Goal: Task Accomplishment & Management: Manage account settings

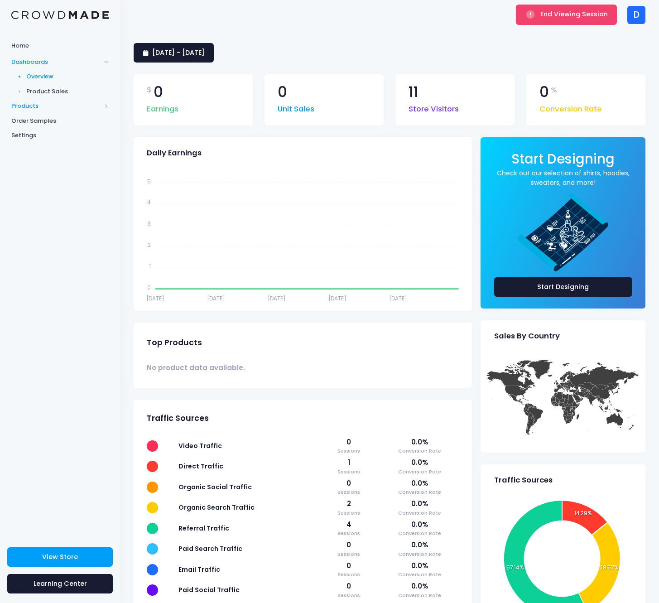
click at [48, 102] on span "Products" at bounding box center [56, 106] width 90 height 9
click at [52, 108] on span "Product Editor" at bounding box center [67, 106] width 83 height 9
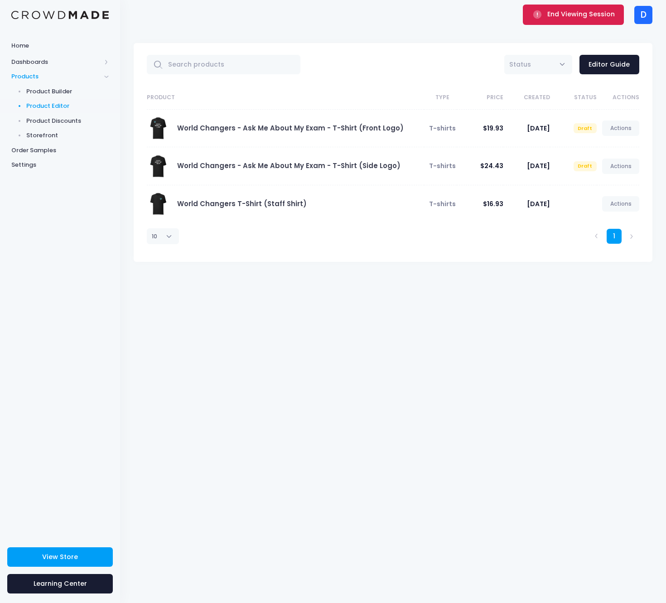
click at [553, 18] on span "End Viewing Session" at bounding box center [582, 14] width 68 height 9
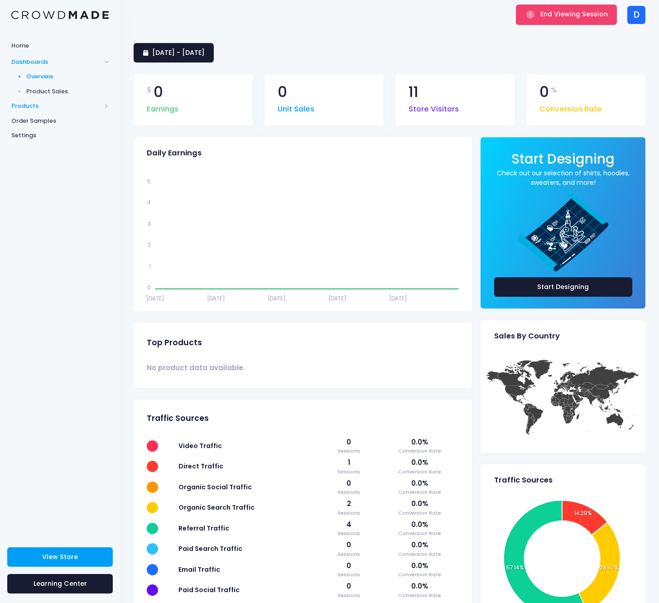
click at [54, 102] on span "Products" at bounding box center [56, 106] width 90 height 9
click at [48, 104] on span "Product Editor" at bounding box center [67, 106] width 83 height 9
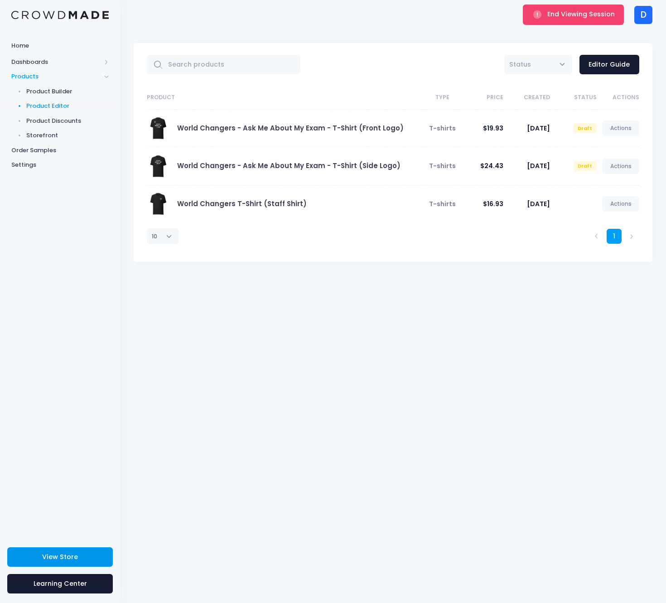
click at [85, 551] on link "View Store" at bounding box center [60, 557] width 106 height 19
click at [627, 204] on link "Actions" at bounding box center [620, 203] width 37 height 15
click at [604, 257] on link "Unpublish" at bounding box center [611, 258] width 48 height 16
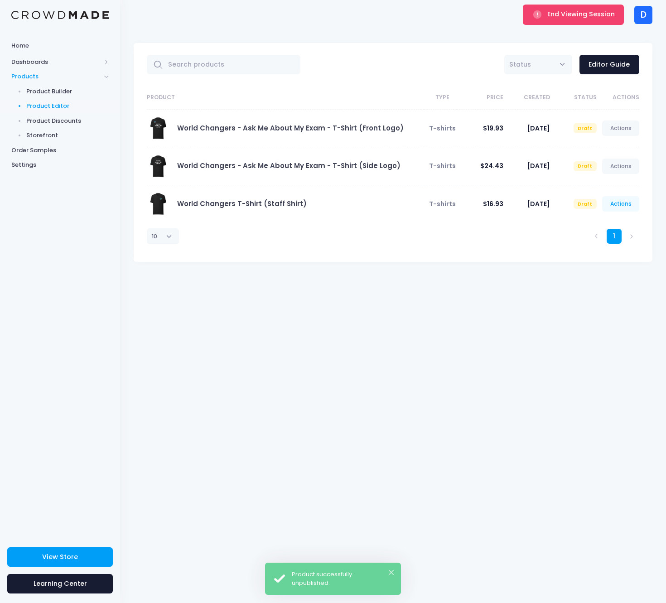
click at [624, 203] on link "Actions" at bounding box center [620, 203] width 37 height 15
click at [611, 262] on link "Publish" at bounding box center [611, 258] width 48 height 16
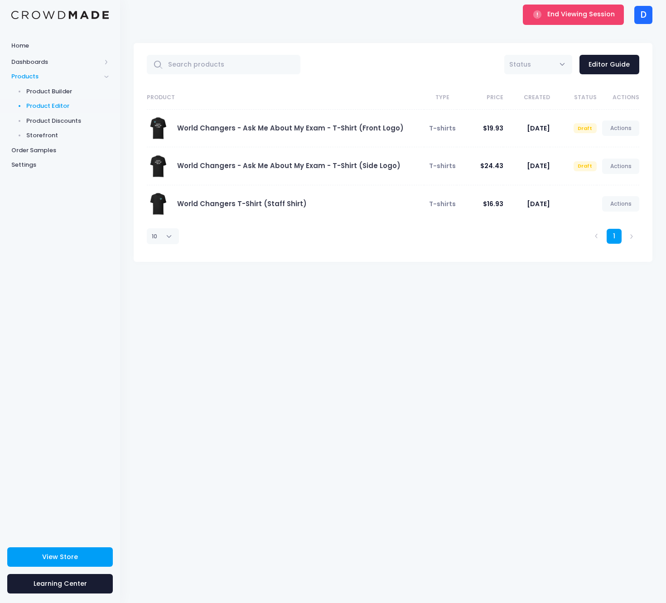
click at [345, 1] on div "End Viewing Session D D Dr. Pam Turner drpam2020@gmail.com Settings Sign Out" at bounding box center [393, 14] width 519 height 29
click at [621, 172] on link "Actions" at bounding box center [620, 166] width 37 height 15
click at [608, 217] on link "Publish" at bounding box center [611, 220] width 48 height 16
click at [619, 202] on link "Actions" at bounding box center [620, 203] width 37 height 15
click at [611, 257] on link "Unpublish" at bounding box center [611, 258] width 48 height 16
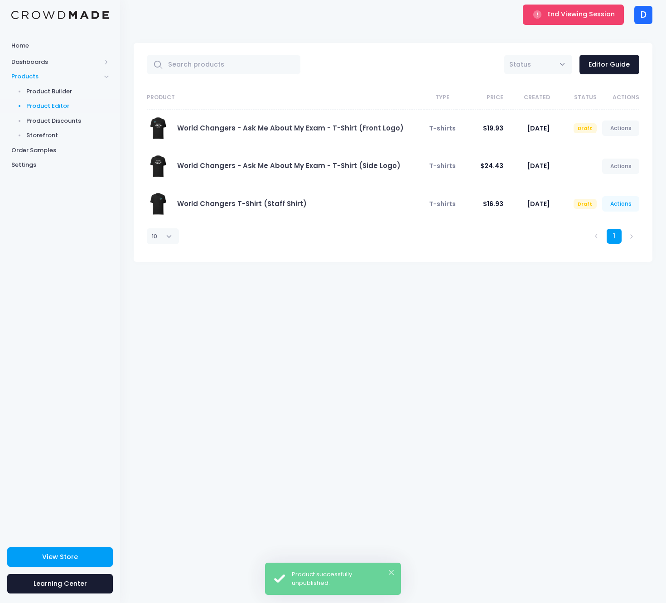
click at [619, 205] on link "Actions" at bounding box center [620, 203] width 37 height 15
click at [599, 257] on link "Publish" at bounding box center [611, 258] width 48 height 16
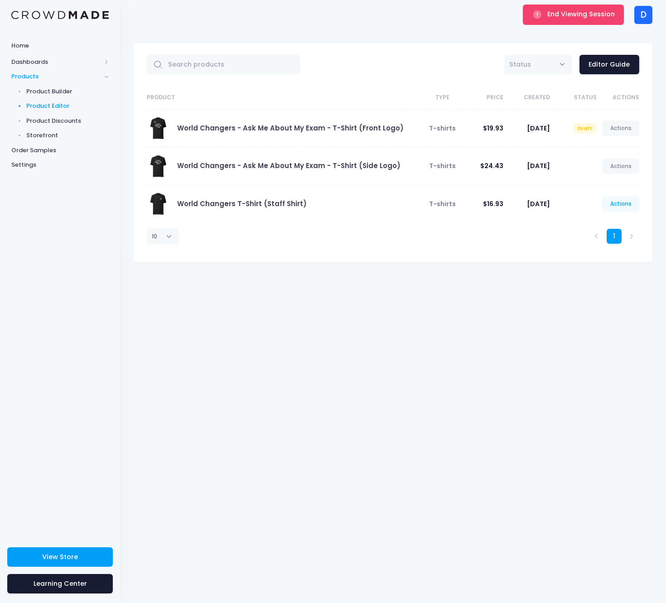
click at [629, 199] on link "Actions" at bounding box center [620, 203] width 37 height 15
click at [608, 223] on link "Edit" at bounding box center [611, 226] width 48 height 16
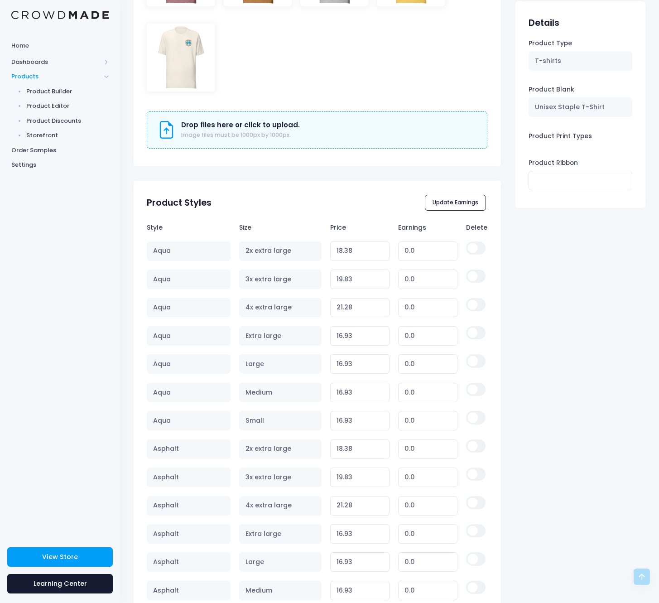
scroll to position [671, 0]
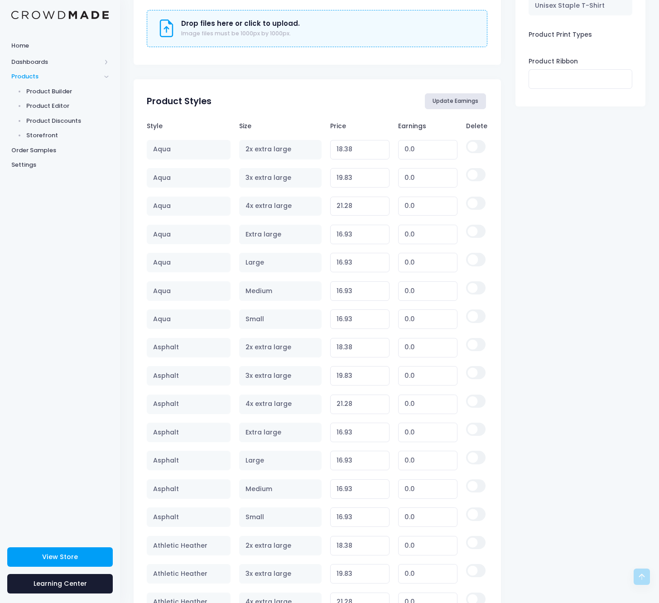
click at [471, 98] on button "Update Earnings" at bounding box center [456, 100] width 62 height 15
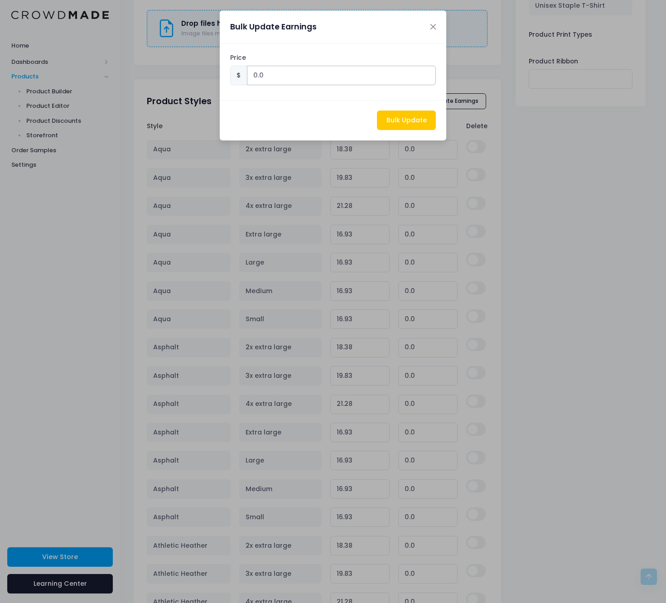
click at [293, 67] on input "0.0" at bounding box center [341, 75] width 189 height 19
type input "3.0"
click at [413, 117] on button "Bulk Update" at bounding box center [406, 120] width 59 height 19
type input "21.38"
type input "3.00"
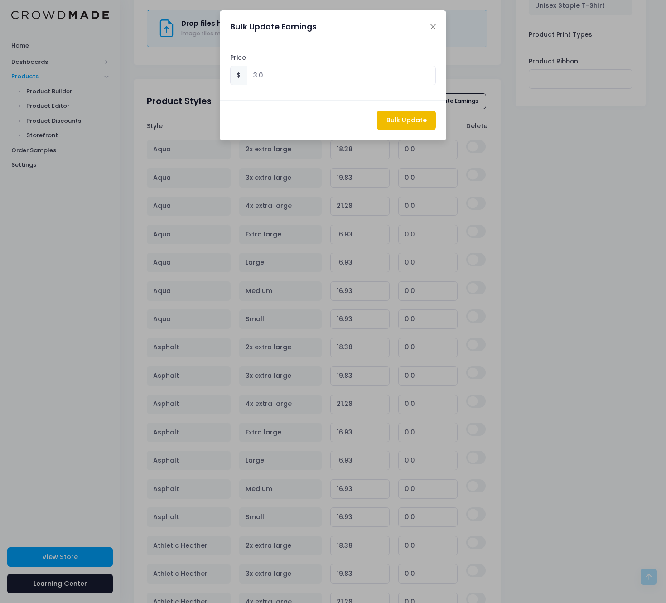
type input "22.83"
type input "3.00"
type input "24.28"
type input "3.00"
type input "19.93"
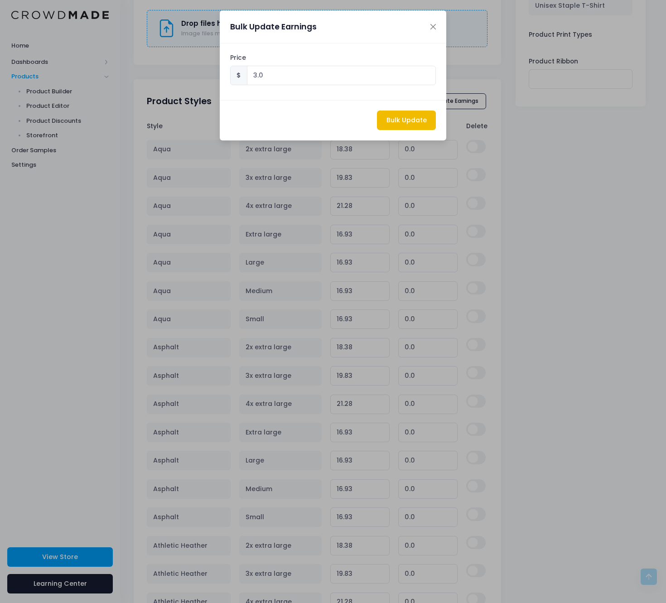
type input "3.00"
type input "19.93"
type input "3.00"
type input "19.93"
type input "3.00"
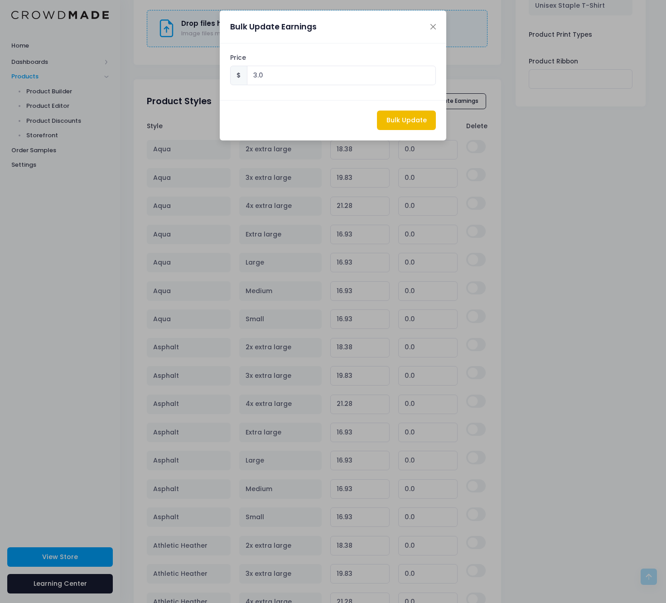
type input "19.93"
type input "3.00"
type input "21.38"
type input "3.00"
type input "22.83"
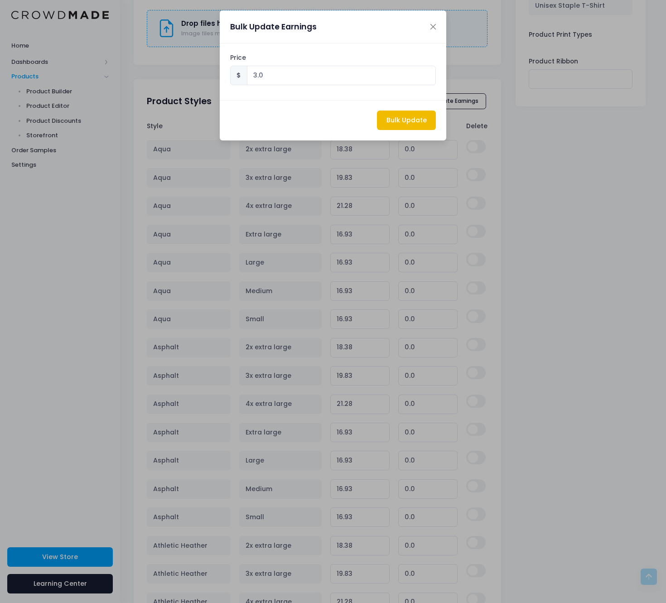
type input "3.00"
type input "24.28"
type input "3.00"
type input "19.93"
type input "3.00"
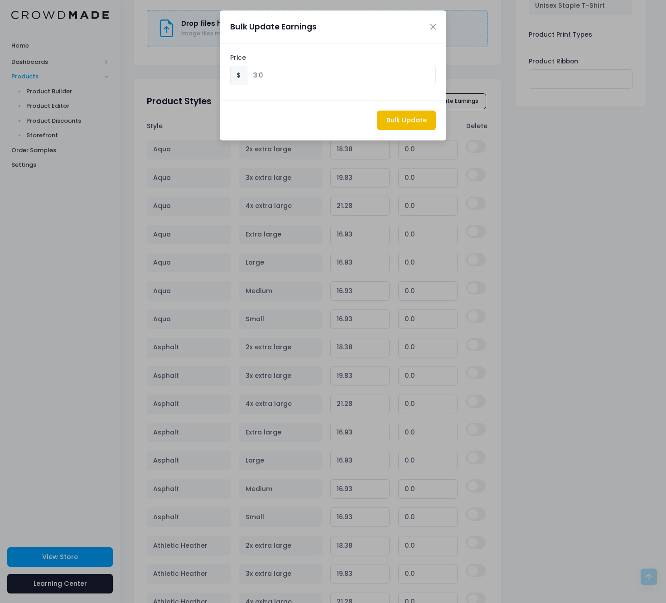
type input "19.93"
type input "3.00"
type input "19.93"
type input "3.00"
type input "19.93"
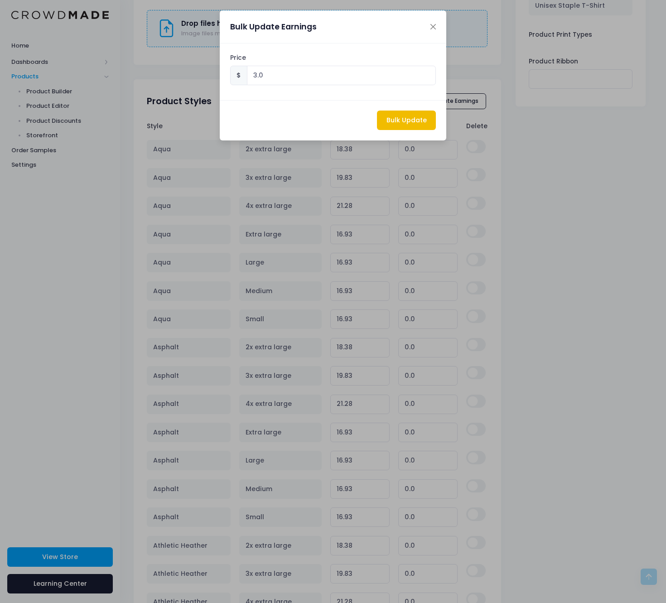
type input "3.00"
type input "21.38"
type input "3.00"
type input "22.83"
type input "3.00"
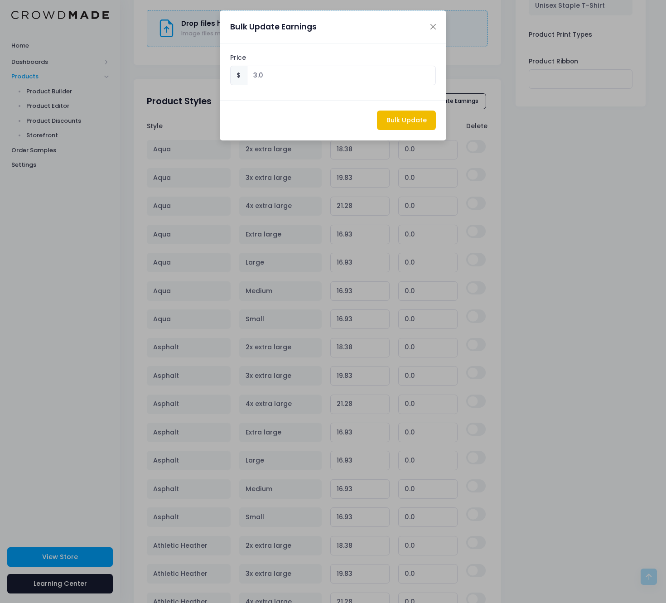
type input "24.28"
type input "3.00"
type input "25.73"
type input "3.00"
type input "19.93"
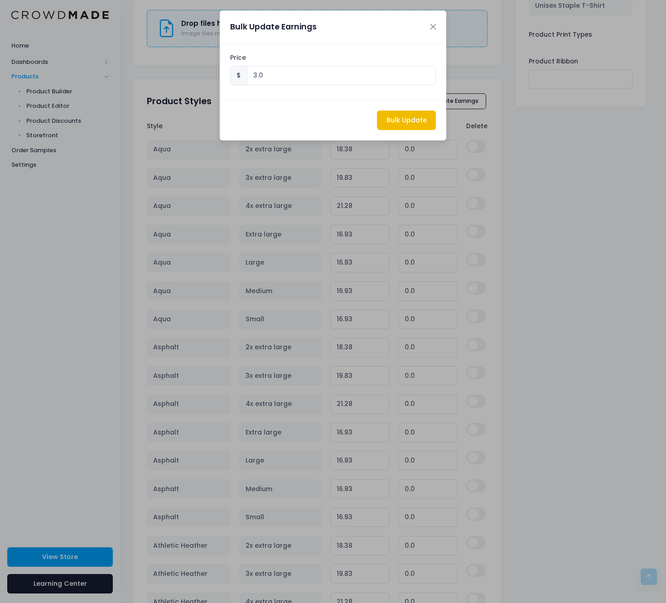
type input "3.00"
type input "19.93"
type input "3.00"
type input "19.93"
type input "3.00"
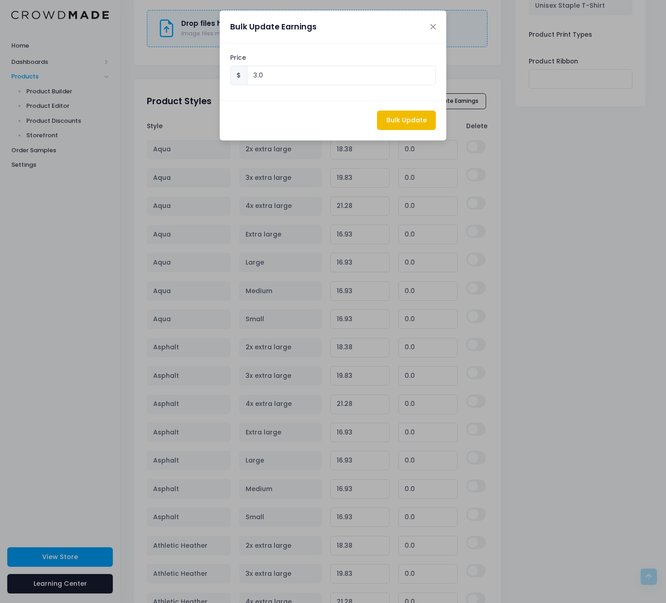
type input "19.93"
type input "3.00"
type input "19.93"
type input "3.00"
type input "21.38"
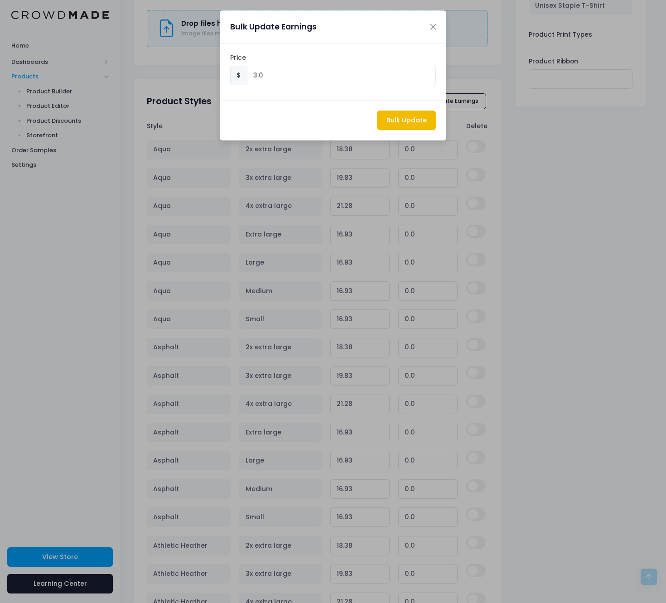
type input "3.00"
type input "22.83"
type input "3.00"
type input "24.28"
type input "3.00"
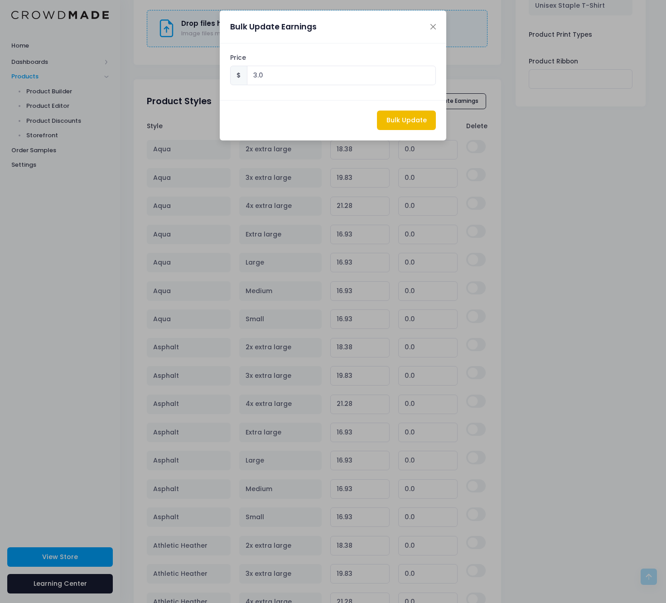
type input "25.73"
type input "3.00"
type input "19.93"
type input "3.00"
type input "19.93"
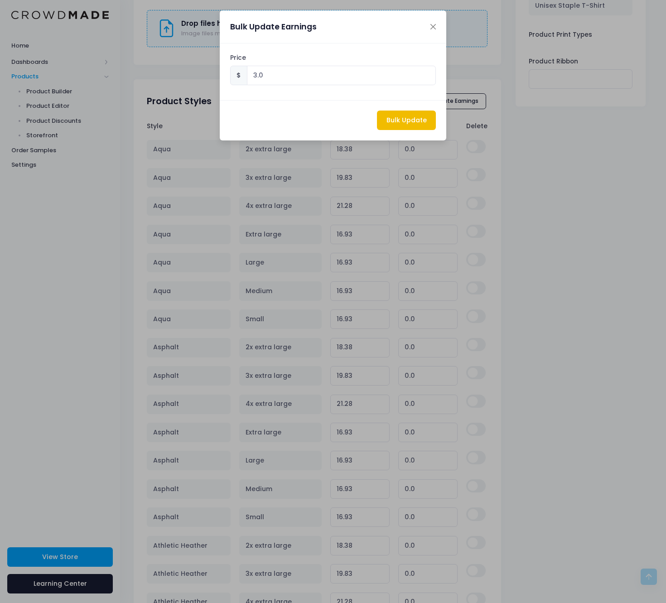
type input "3.00"
type input "19.93"
type input "3.00"
type input "19.93"
type input "3.00"
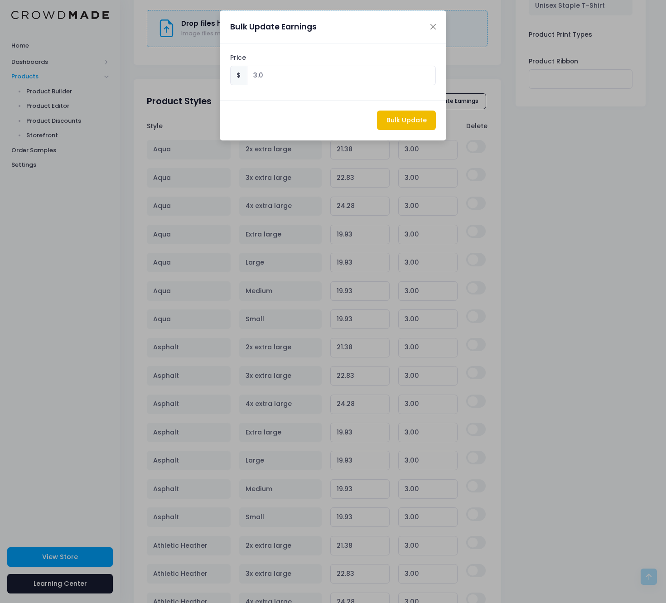
type input "19.93"
type input "3.00"
type input "21.38"
type input "3.00"
type input "22.83"
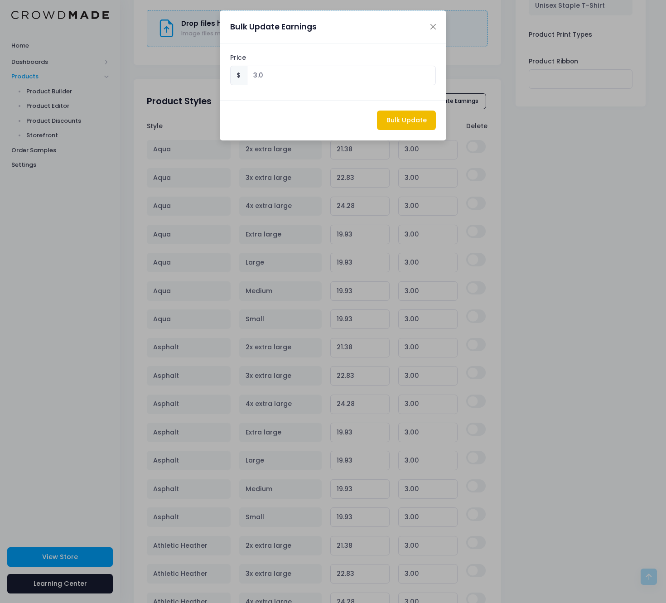
type input "3.00"
type input "24.28"
type input "3.00"
type input "25.73"
type input "3.00"
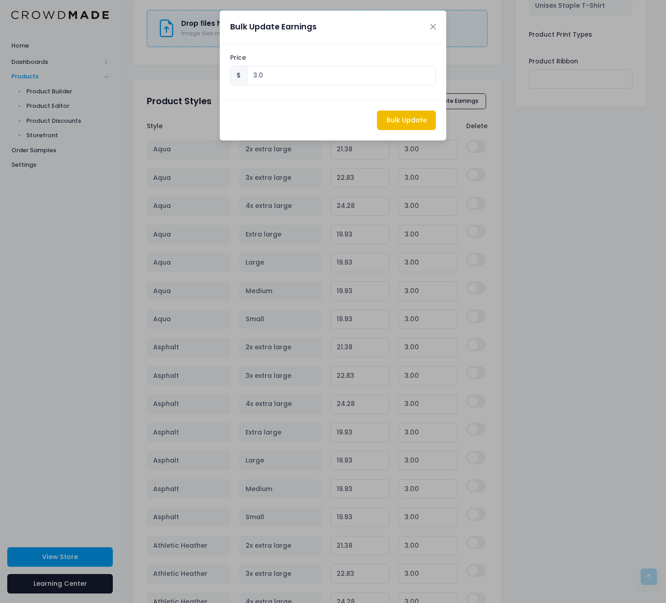
type input "19.93"
type input "3.00"
type input "19.93"
type input "3.00"
type input "19.93"
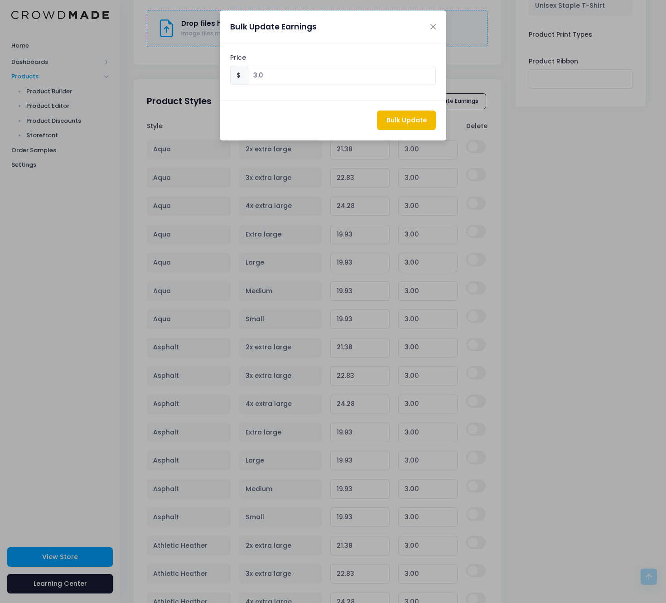
type input "3.00"
type input "19.93"
type input "3.00"
type input "19.93"
type input "3.00"
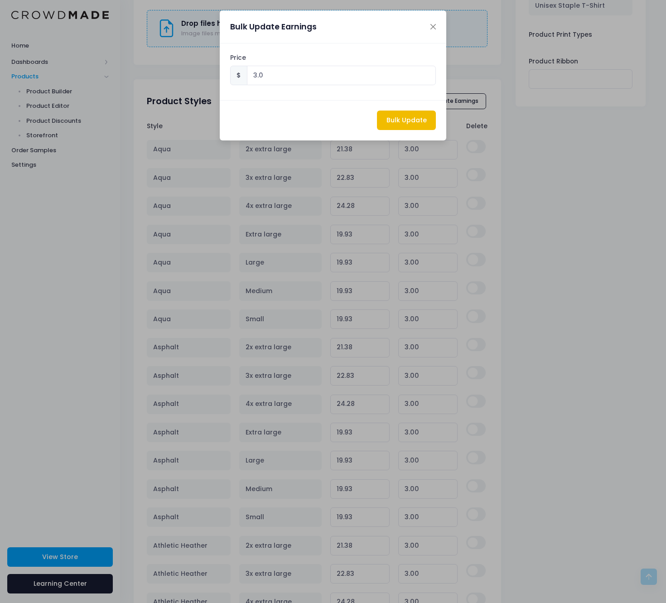
type input "21.38"
type input "3.00"
type input "19.93"
type input "3.00"
type input "19.93"
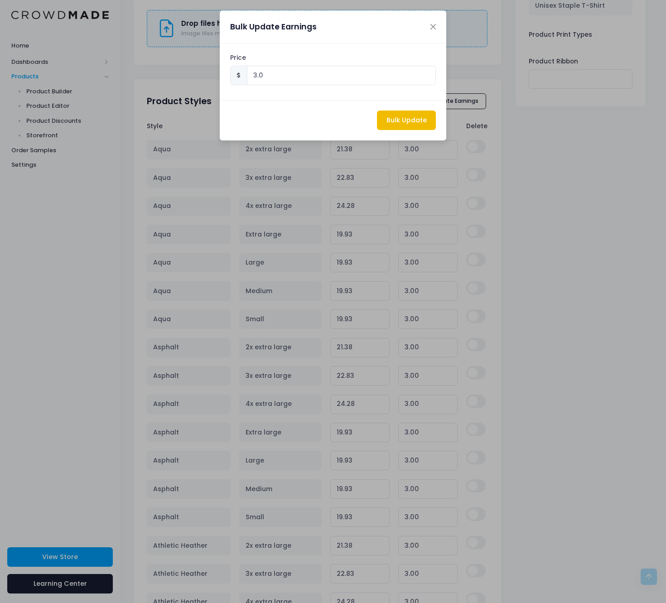
type input "3.00"
type input "19.93"
type input "3.00"
type input "19.93"
type input "3.00"
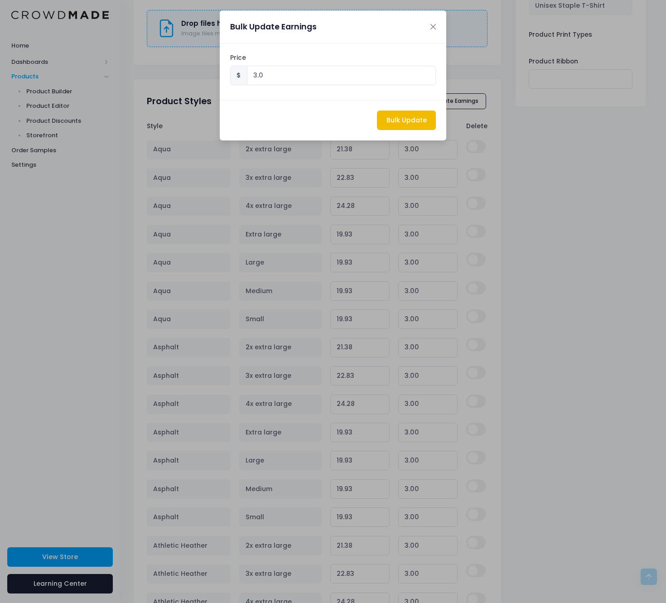
type input "19.93"
type input "3.00"
type input "21.38"
type input "3.00"
type input "22.83"
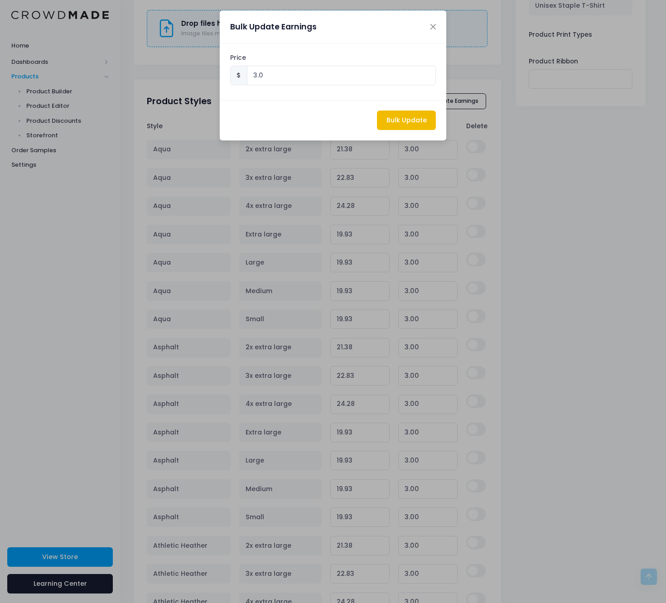
type input "3.00"
type input "24.28"
type input "3.00"
type input "19.93"
type input "3.00"
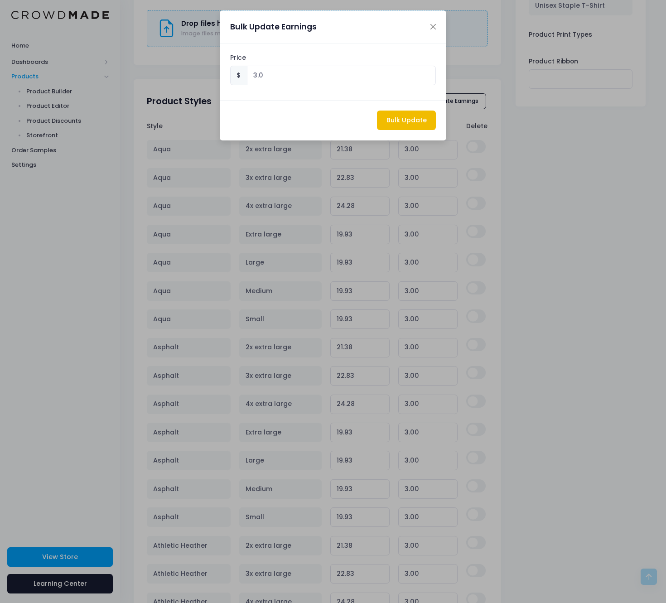
type input "19.93"
type input "3.00"
type input "19.93"
type input "3.00"
type input "19.93"
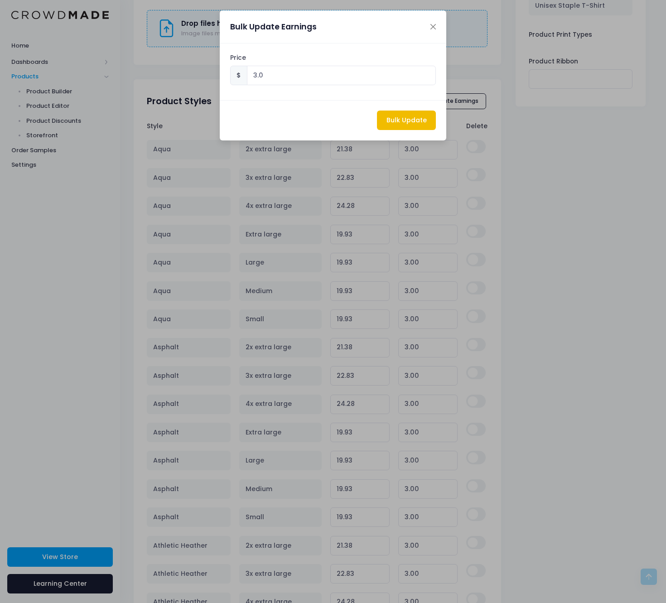
type input "3.00"
type input "21.38"
type input "3.00"
type input "19.93"
type input "3.00"
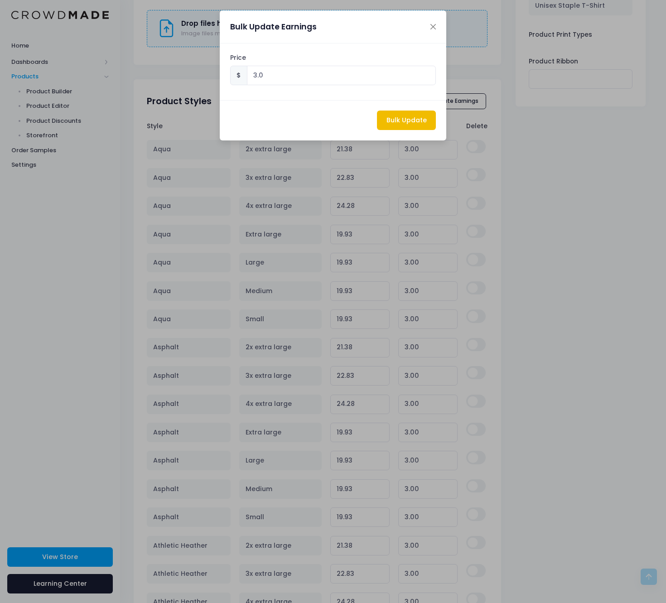
type input "19.93"
type input "3.00"
type input "19.93"
type input "3.00"
type input "19.93"
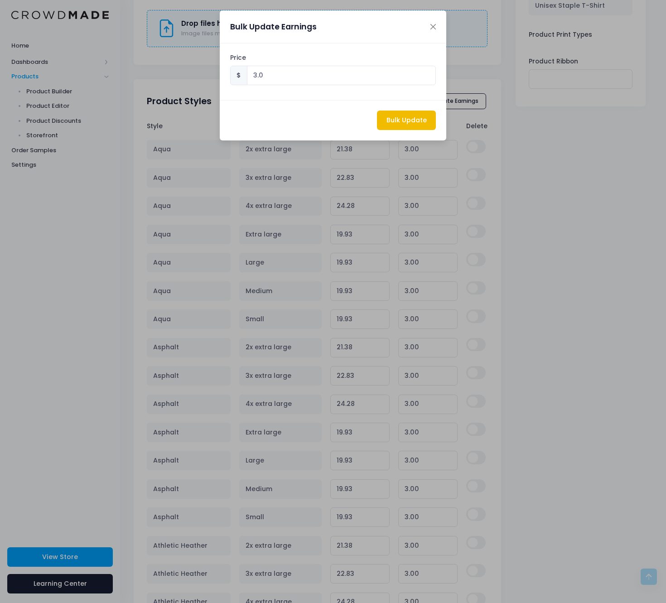
type input "3.00"
type input "21.38"
type input "3.00"
type input "22.83"
type input "3.00"
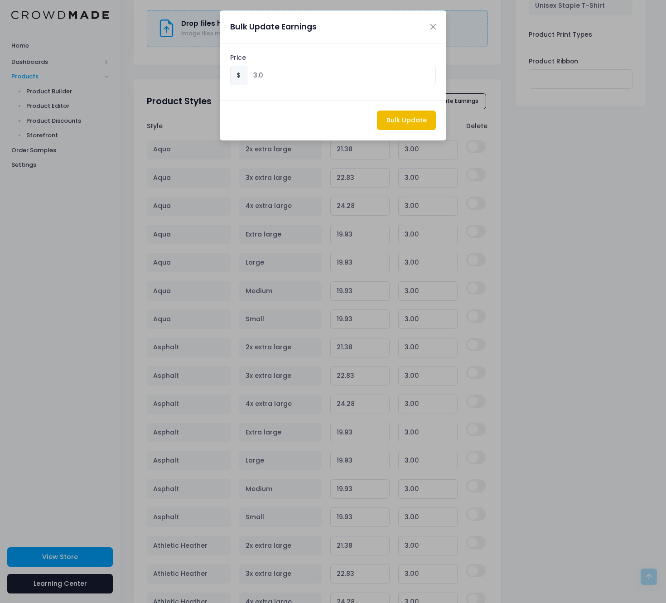
type input "24.28"
type input "3.00"
type input "25.73"
type input "3.00"
type input "19.93"
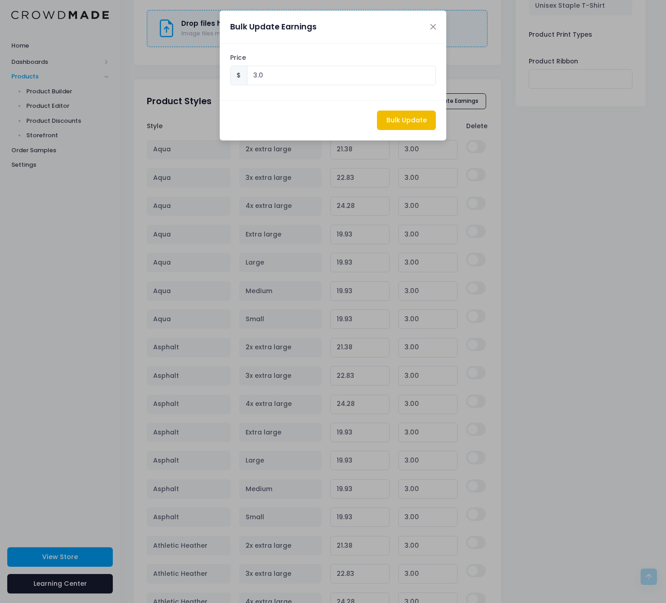
type input "3.00"
type input "19.93"
type input "3.00"
type input "19.93"
type input "3.00"
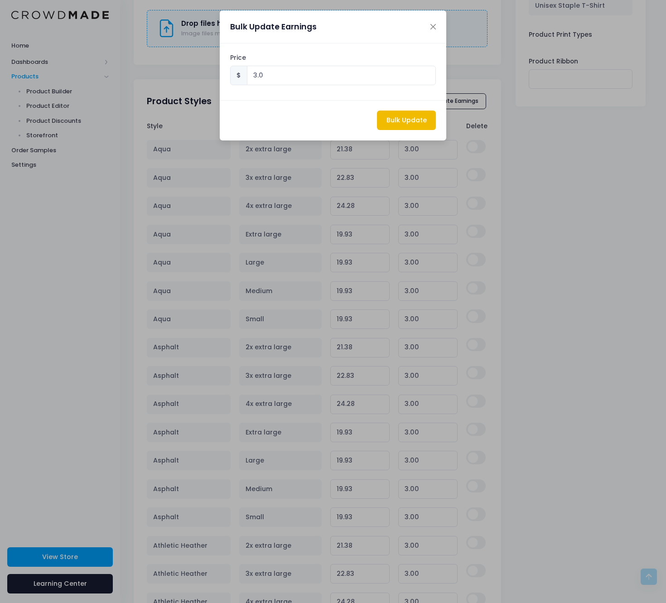
type input "19.93"
type input "3.00"
type input "19.93"
type input "3.00"
type input "21.38"
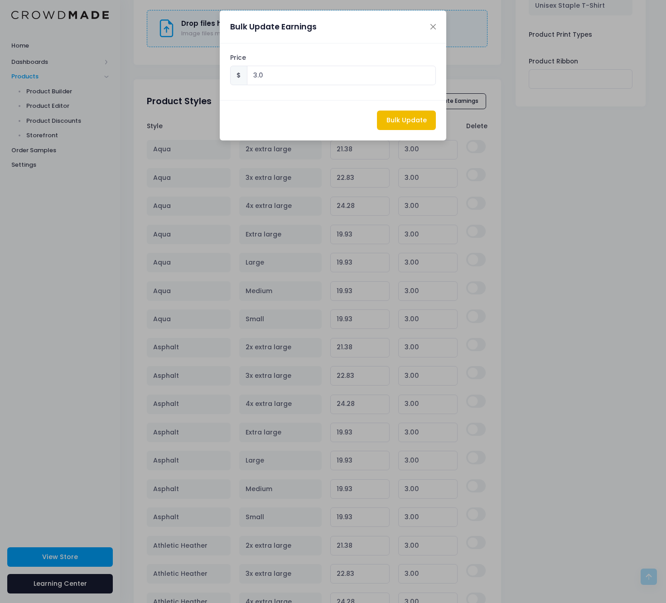
type input "3.00"
type input "22.83"
type input "3.00"
type input "24.28"
type input "3.00"
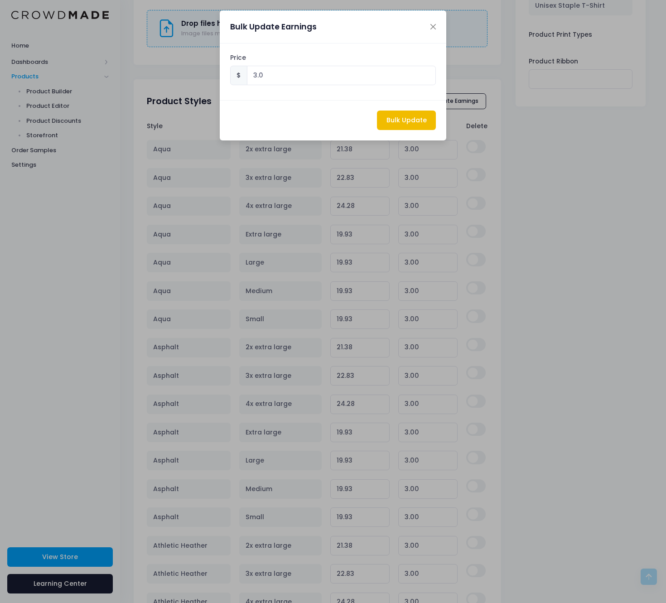
type input "19.93"
type input "3.00"
type input "19.93"
type input "3.00"
type input "19.93"
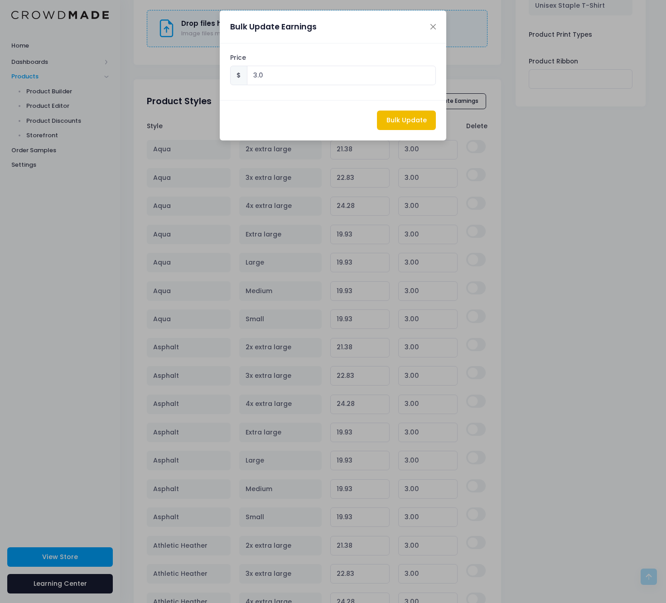
type input "3.00"
type input "19.93"
type input "3.00"
type input "19.93"
type input "3.00"
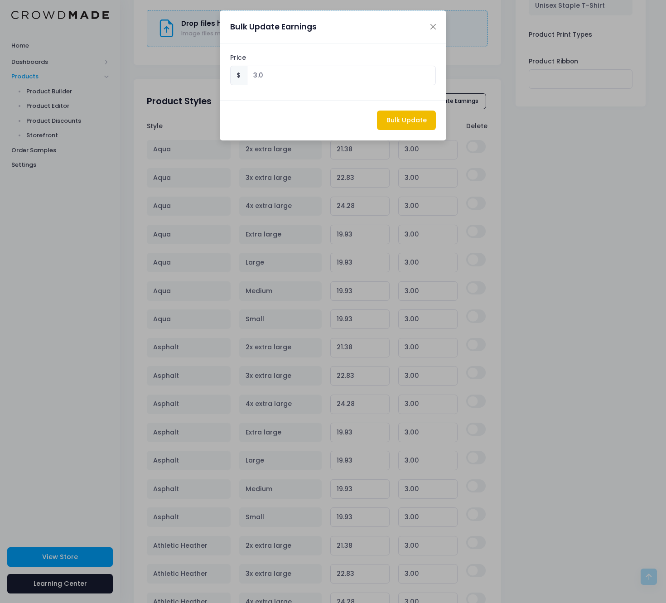
type input "21.38"
type input "3.00"
type input "22.83"
type input "3.00"
type input "24.28"
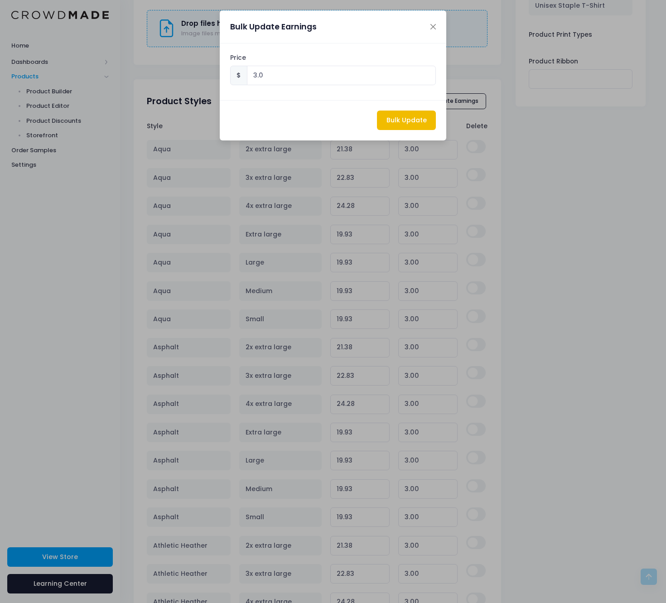
type input "3.00"
type input "19.93"
type input "3.00"
type input "19.93"
type input "3.00"
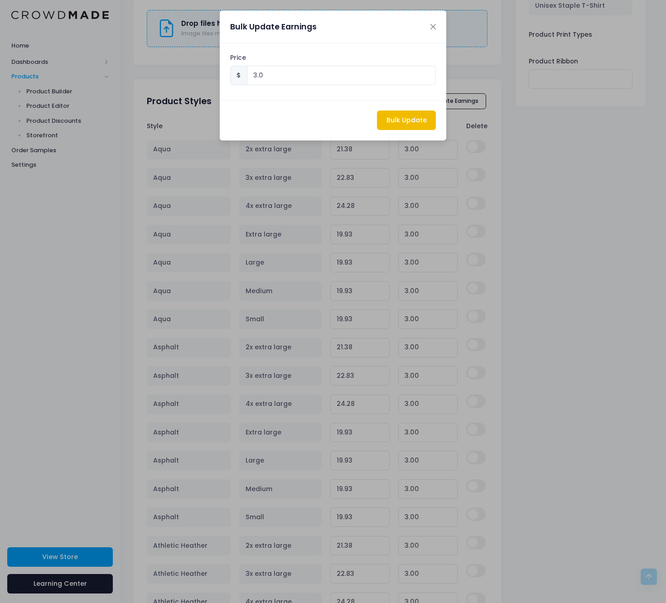
type input "19.93"
type input "3.00"
type input "19.93"
type input "3.00"
type input "19.93"
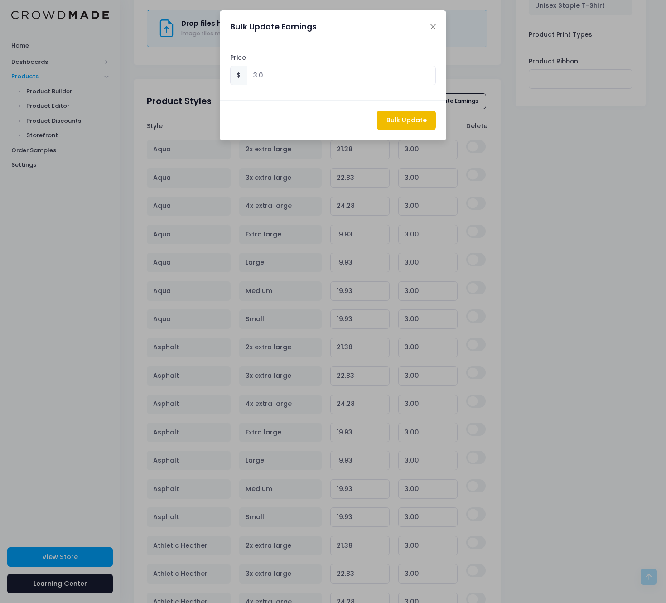
type input "3.00"
type input "19.93"
type input "3.00"
type input "19.93"
type input "3.00"
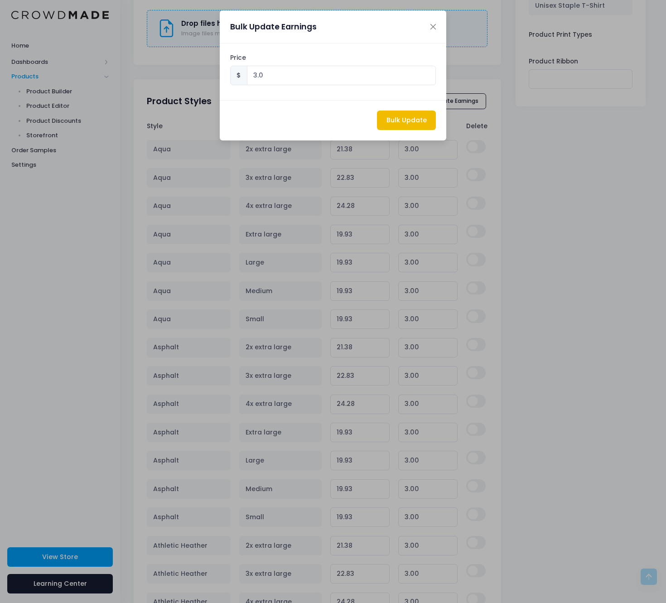
type input "19.93"
type input "3.00"
type input "19.93"
type input "3.00"
type input "19.93"
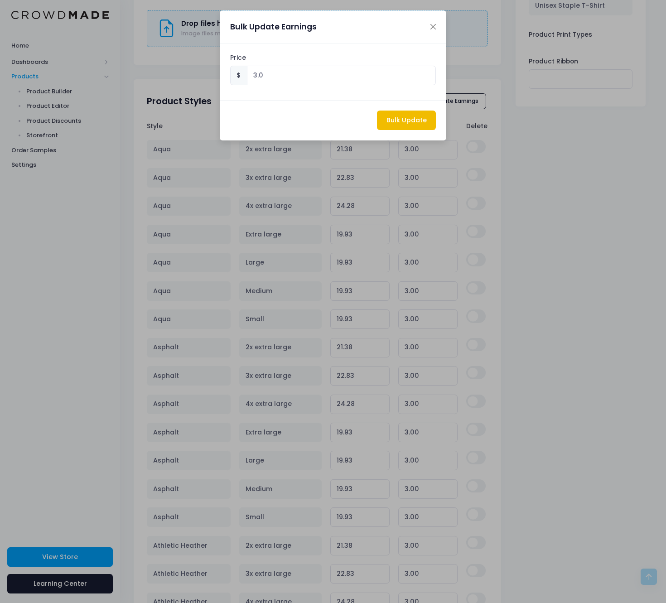
type input "3.00"
type input "21.38"
type input "3.00"
type input "22.83"
type input "3.00"
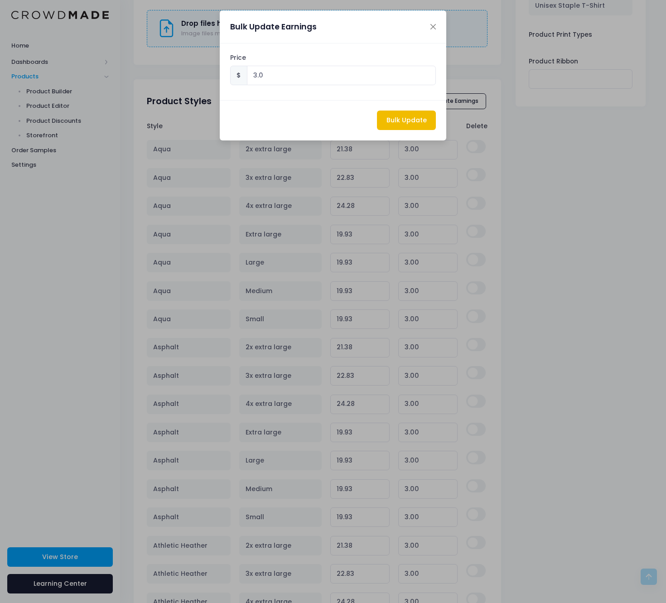
type input "24.28"
type input "3.00"
type input "19.93"
type input "3.00"
type input "19.93"
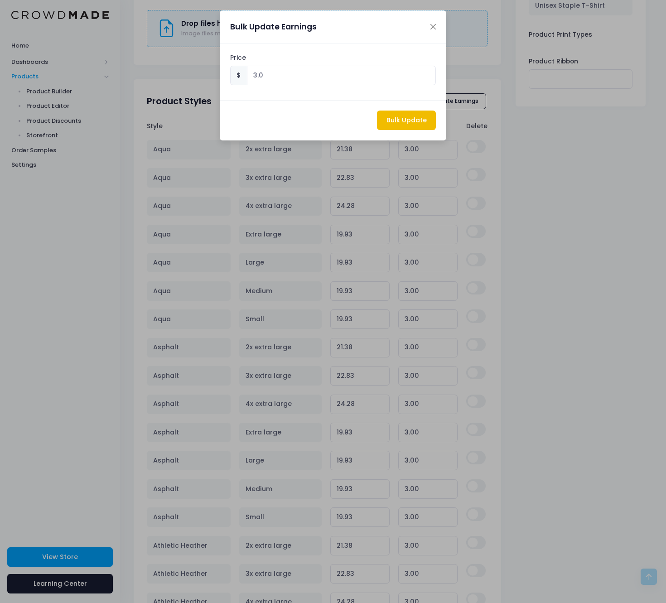
type input "3.00"
type input "19.93"
type input "3.00"
type input "19.93"
type input "3.00"
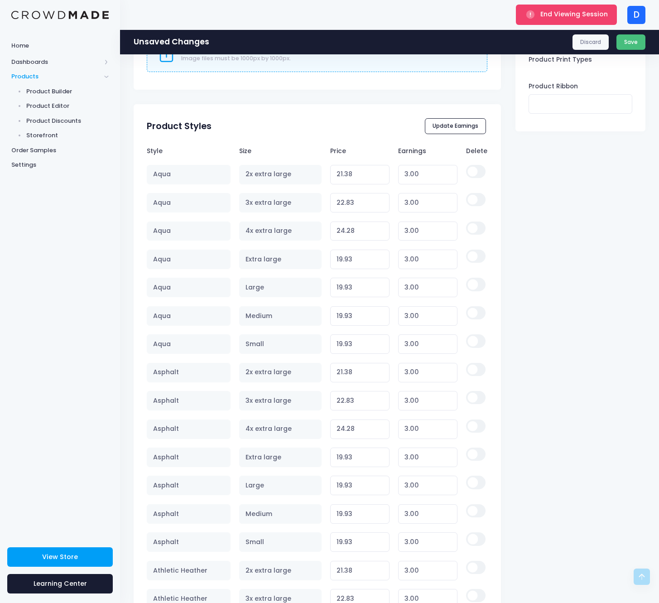
click at [634, 46] on button "Save" at bounding box center [631, 41] width 29 height 15
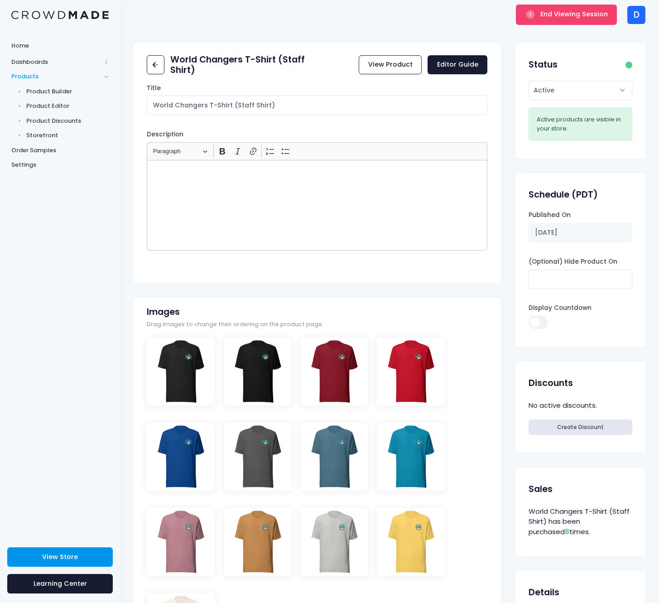
click at [70, 563] on link "View Store" at bounding box center [60, 557] width 106 height 19
select select "draft"
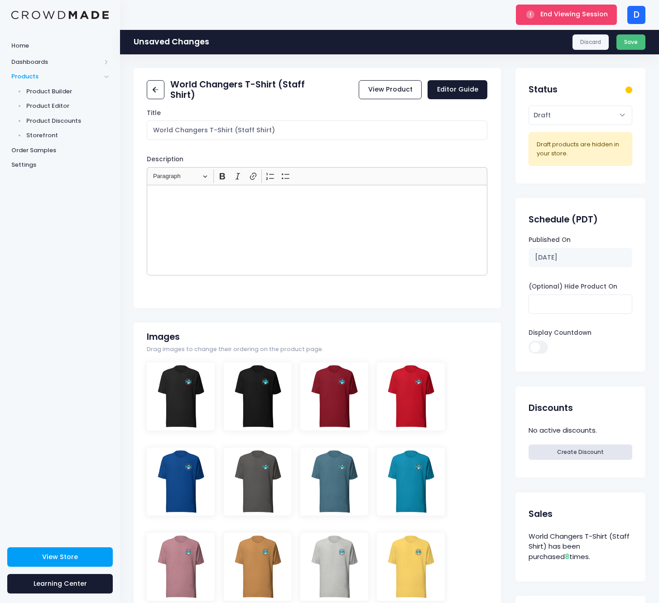
click at [640, 38] on button "Save" at bounding box center [631, 41] width 29 height 15
click at [249, 132] on input "World Changers T-Shirt (Staff Shirt)" at bounding box center [317, 130] width 341 height 19
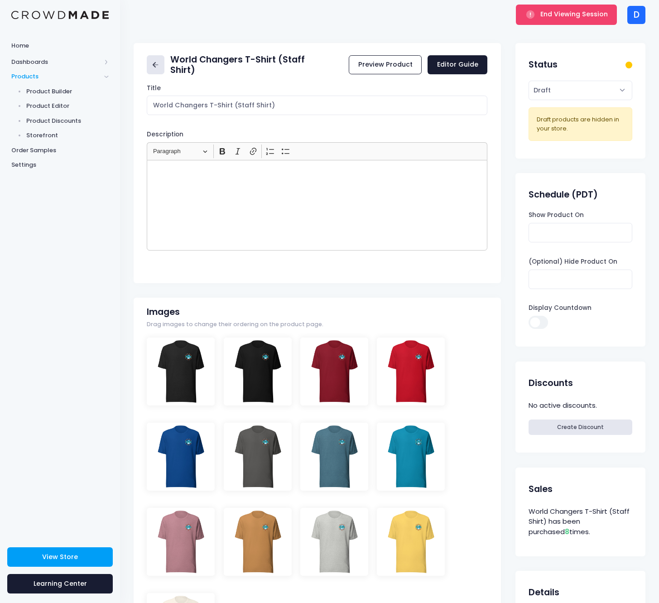
click at [164, 68] on link at bounding box center [156, 64] width 18 height 19
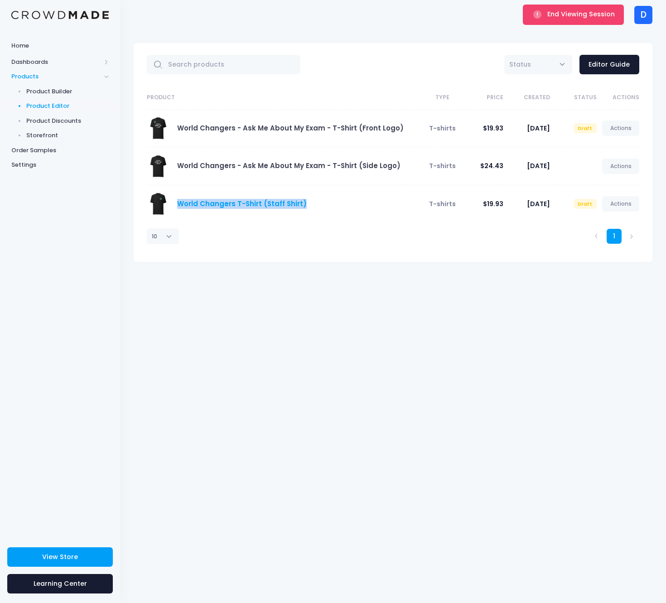
drag, startPoint x: 308, startPoint y: 204, endPoint x: 179, endPoint y: 207, distance: 128.7
click at [179, 207] on div "World Changers T-Shirt (Staff Shirt)" at bounding box center [283, 204] width 273 height 23
copy link "World Changers T-Shirt (Staff Shirt)"
click at [615, 205] on link "Actions" at bounding box center [620, 203] width 37 height 15
click at [609, 170] on link "Actions" at bounding box center [620, 166] width 37 height 15
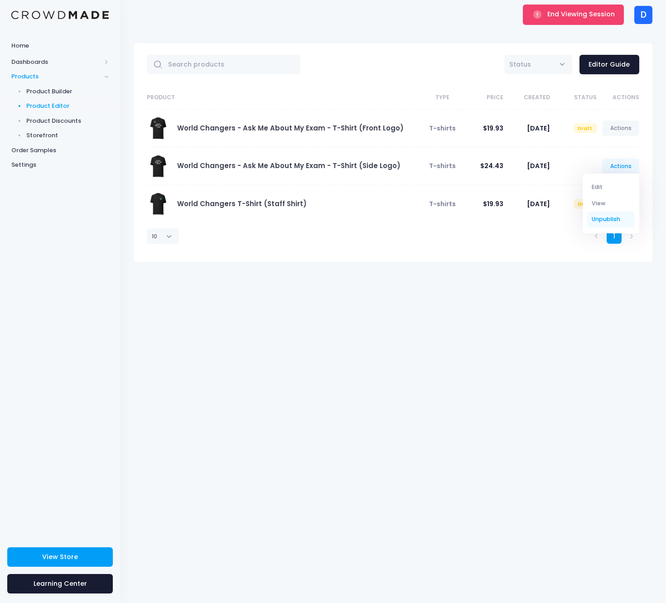
click at [596, 219] on link "Unpublish" at bounding box center [611, 220] width 48 height 16
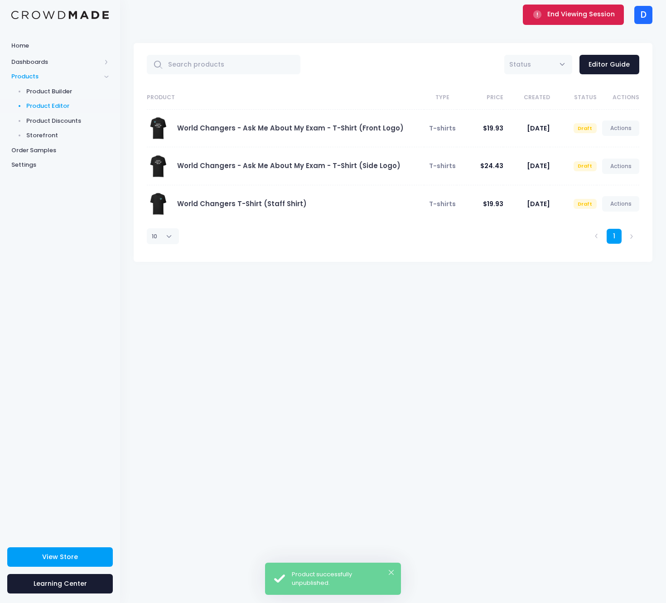
click at [545, 14] on span "submit" at bounding box center [539, 14] width 12 height 9
